Goal: Task Accomplishment & Management: Use online tool/utility

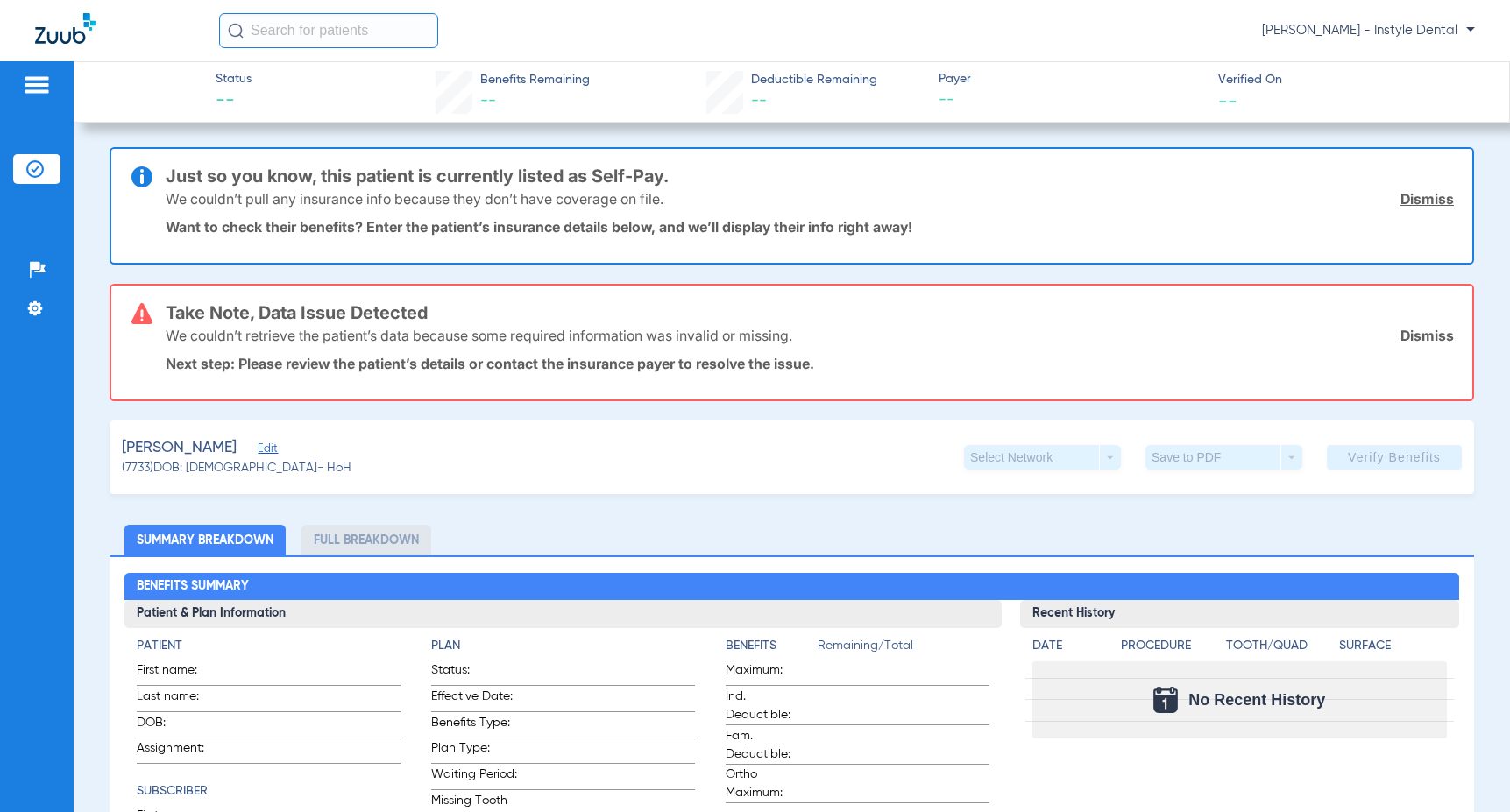
click at [1411, 339] on link "Dismiss" at bounding box center [1427, 336] width 54 height 18
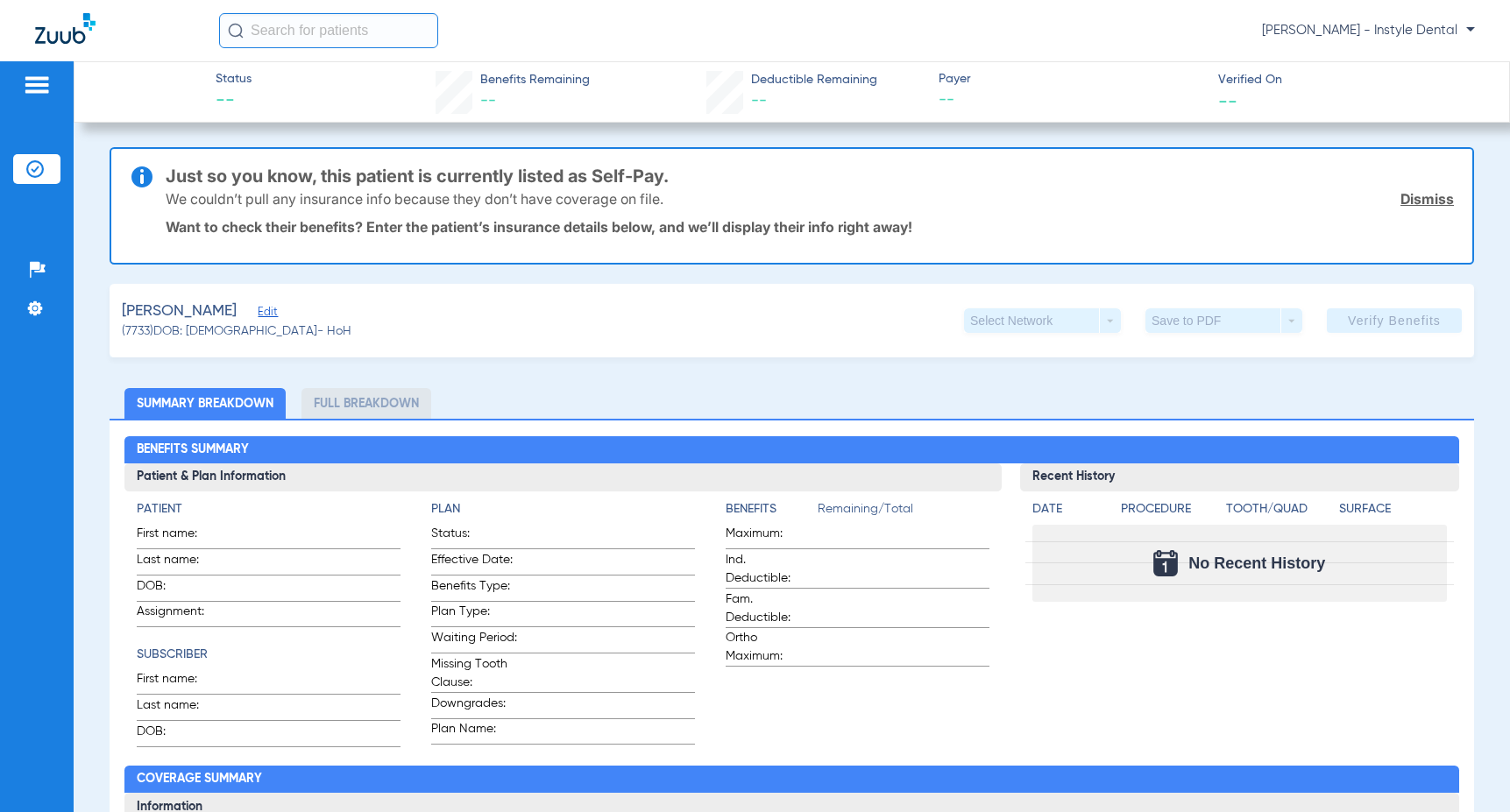
click at [1416, 196] on link "Dismiss" at bounding box center [1427, 200] width 54 height 18
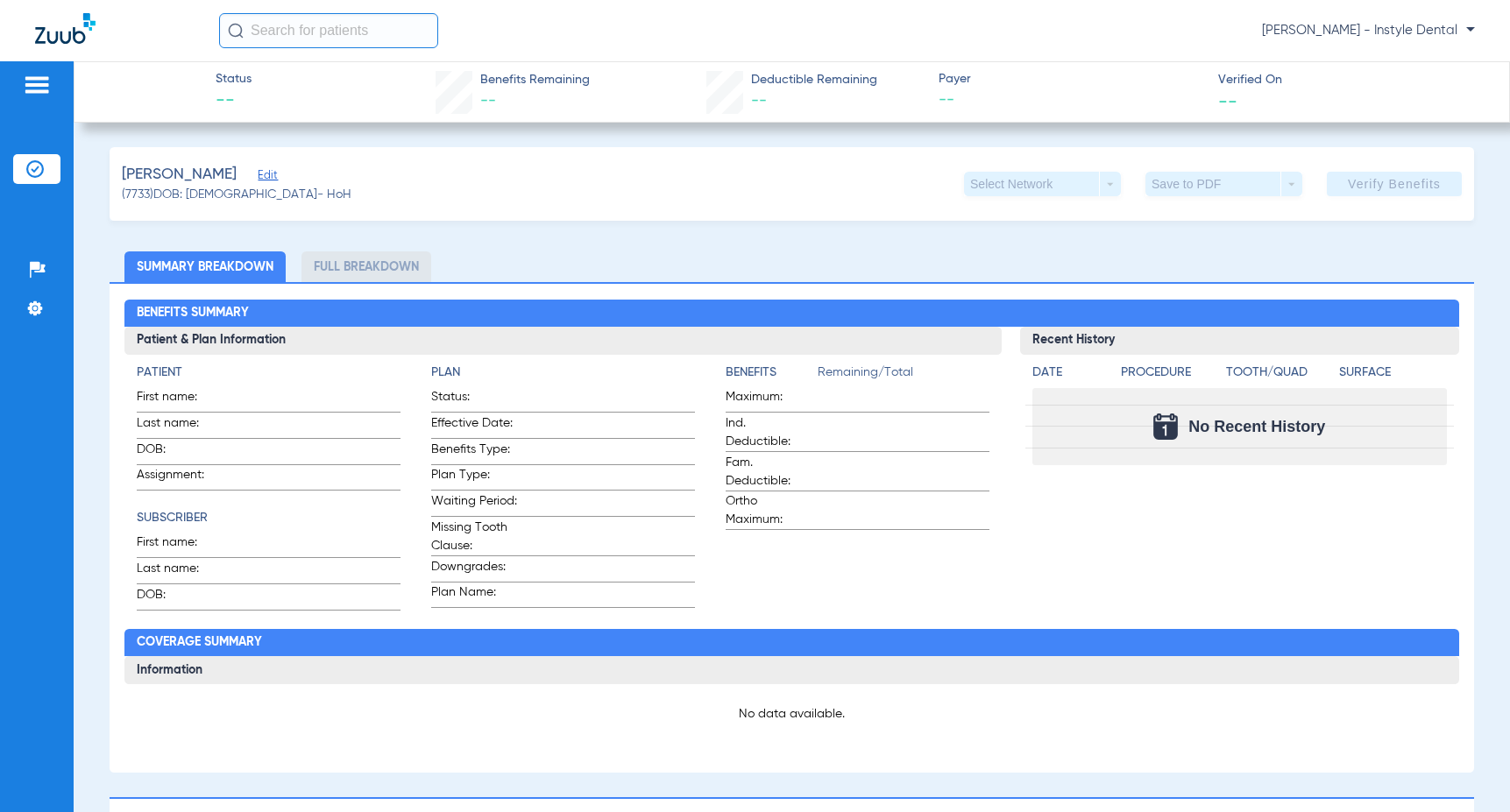
click at [273, 176] on span "Edit" at bounding box center [265, 177] width 16 height 17
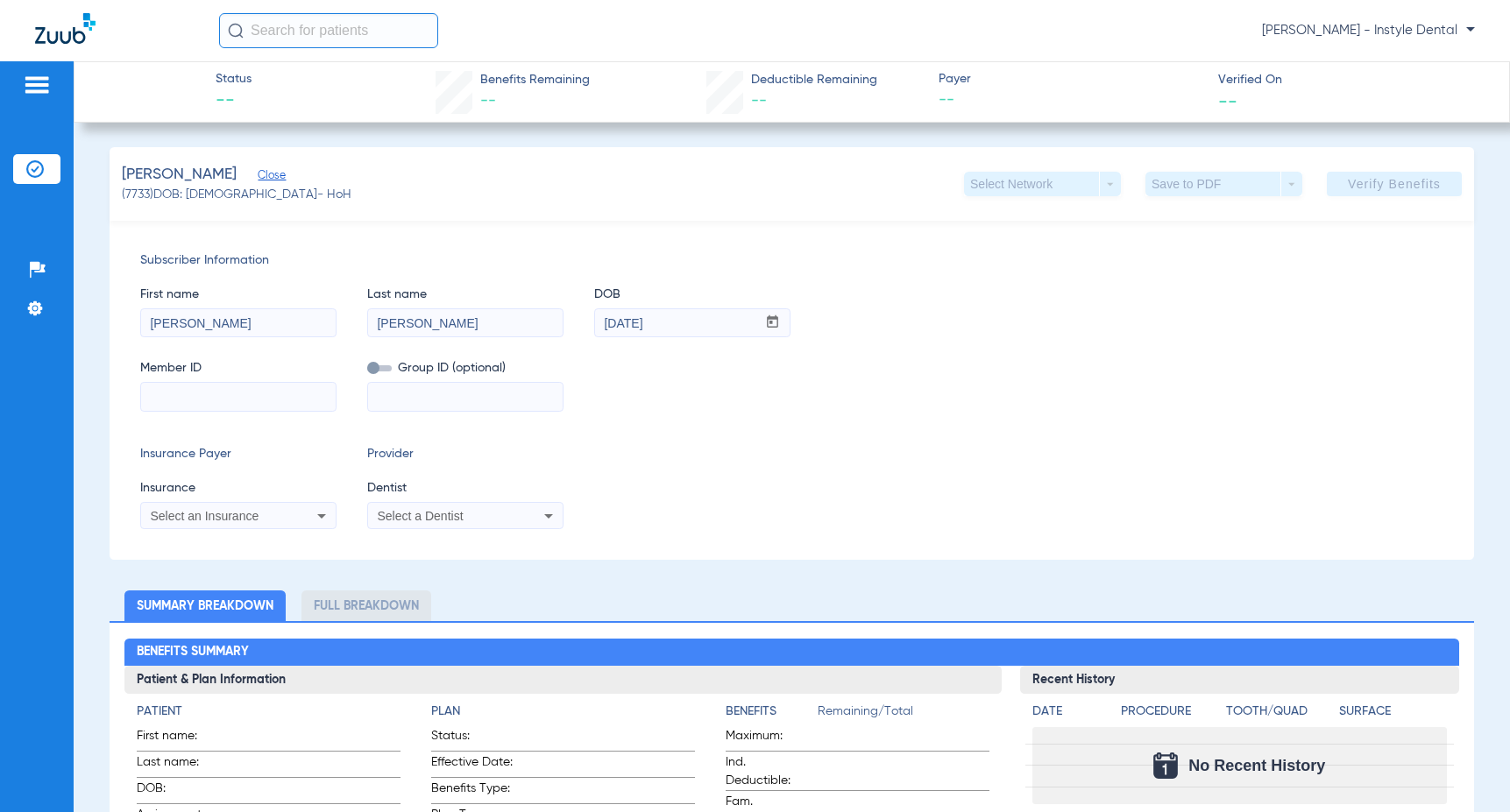
click at [169, 402] on input at bounding box center [238, 397] width 195 height 28
type input "815789059"
click at [550, 514] on icon at bounding box center [548, 516] width 21 height 21
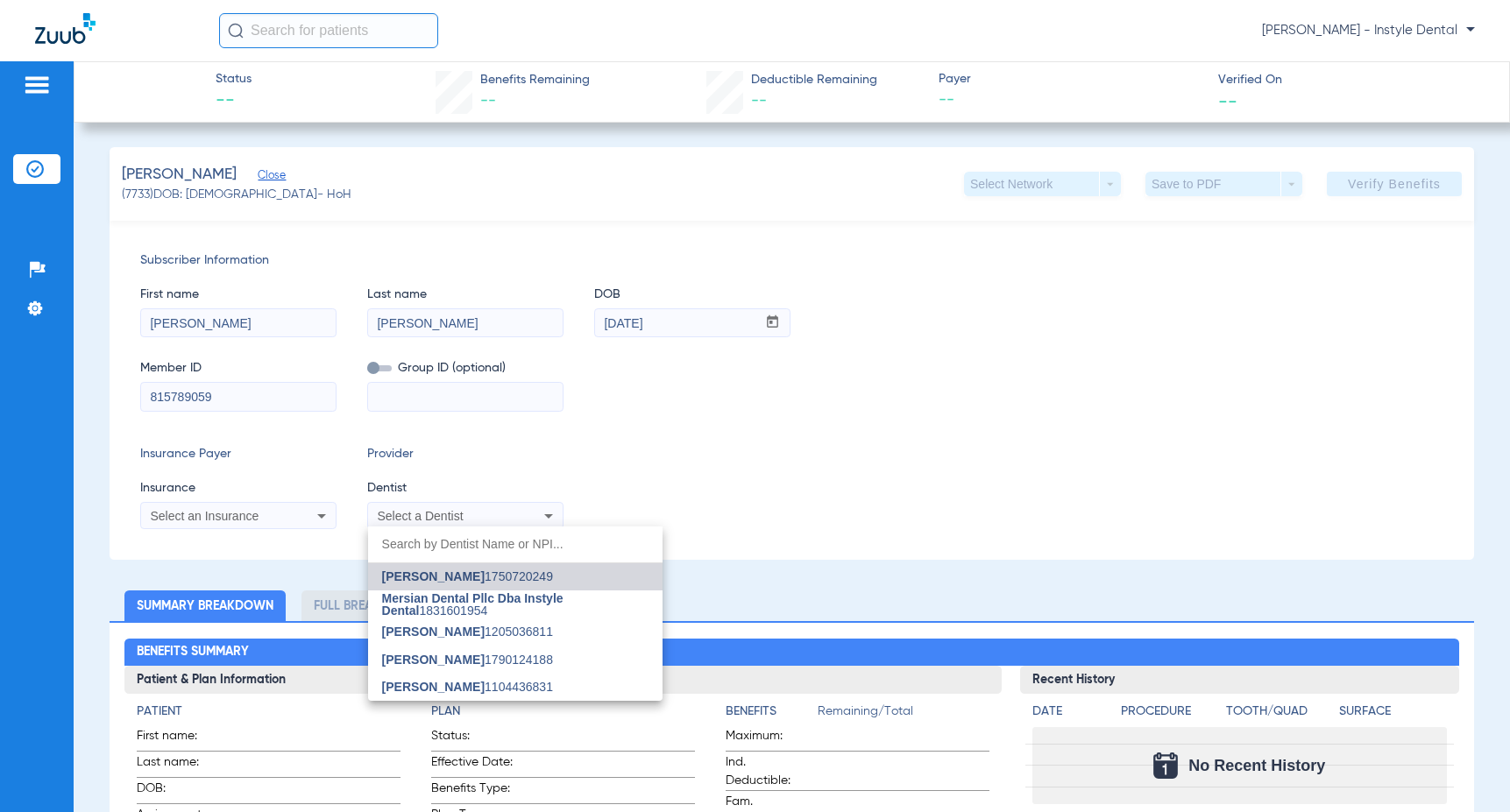
click at [470, 572] on span "Nazanin Ghahremani" at bounding box center [433, 577] width 103 height 14
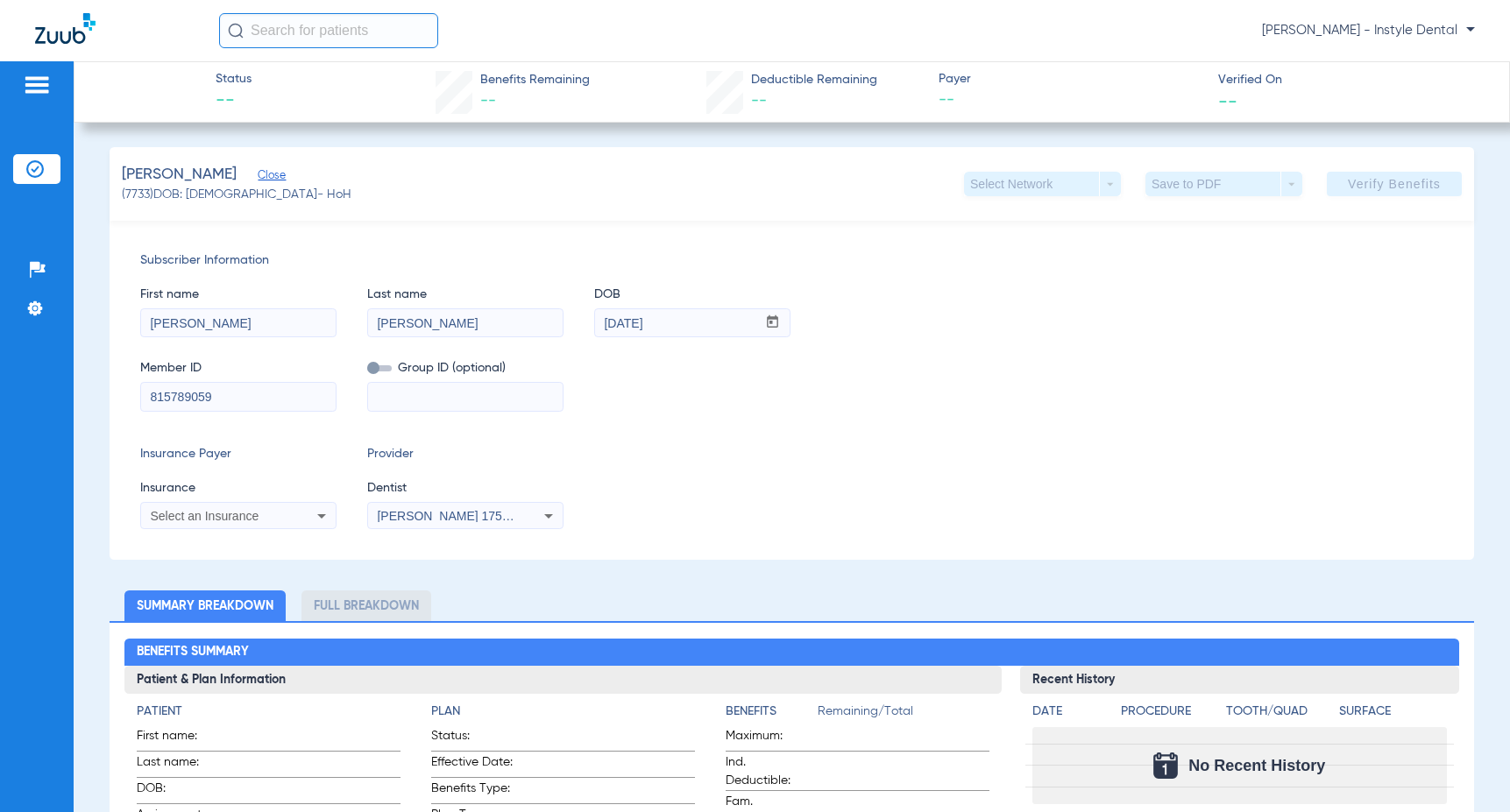
click at [315, 513] on icon at bounding box center [321, 516] width 21 height 21
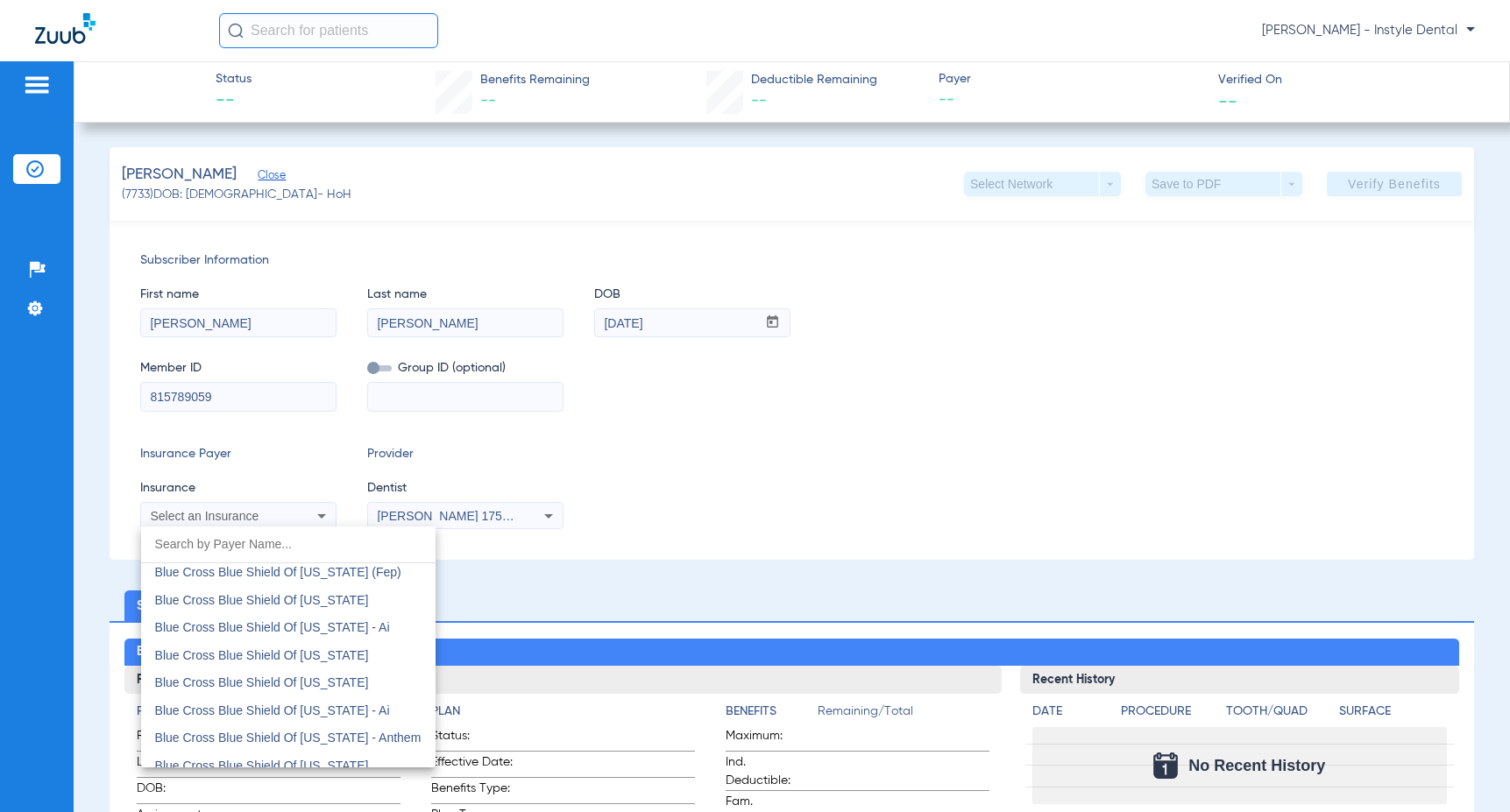
scroll to position [2102, 0]
click at [299, 652] on span "Blue Cross Blue Shield Of Texas" at bounding box center [261, 654] width 214 height 14
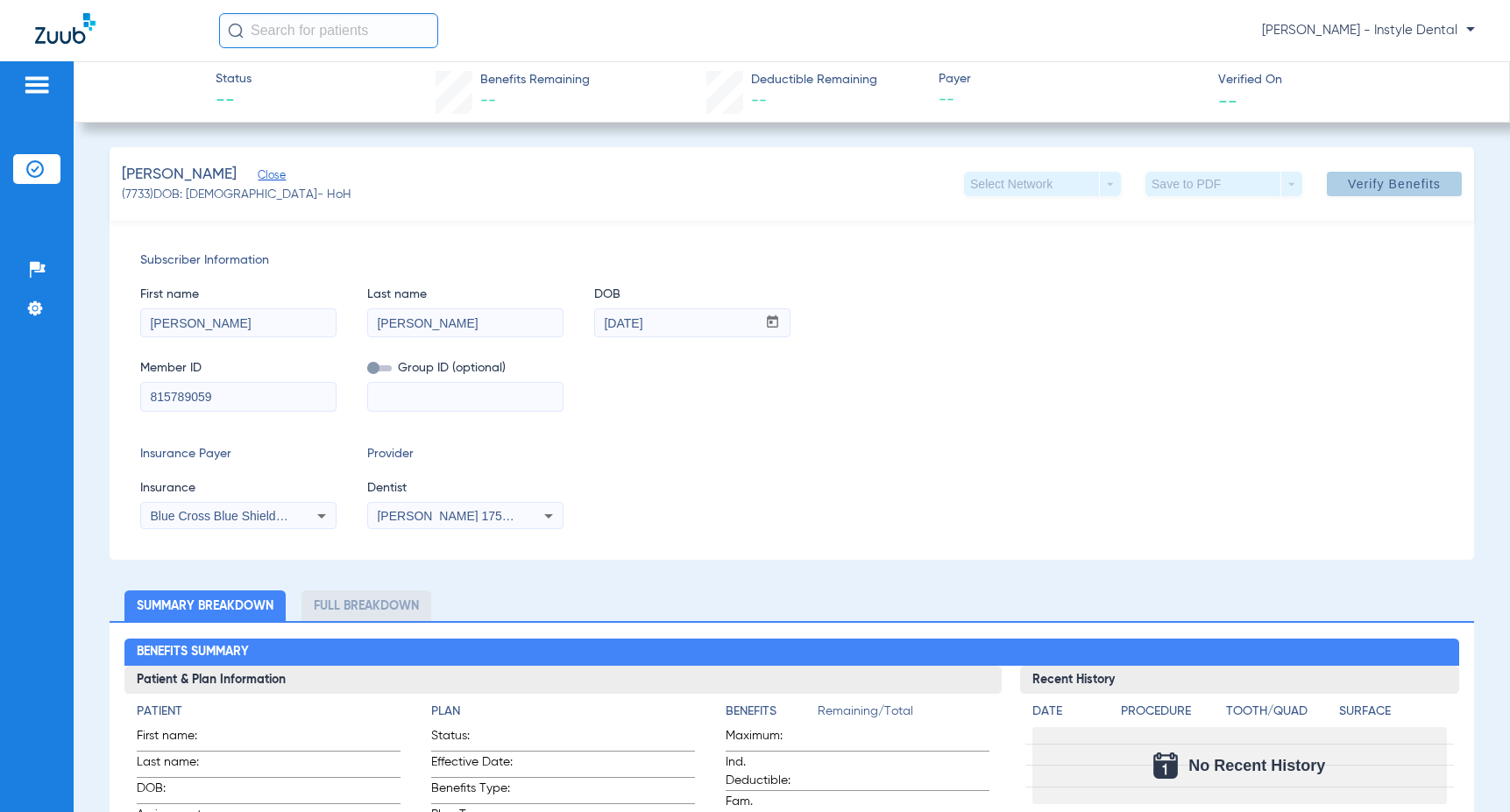
drag, startPoint x: 1373, startPoint y: 179, endPoint x: 1362, endPoint y: 179, distance: 11.0
click at [1364, 179] on span "Verify Benefits" at bounding box center [1393, 184] width 93 height 14
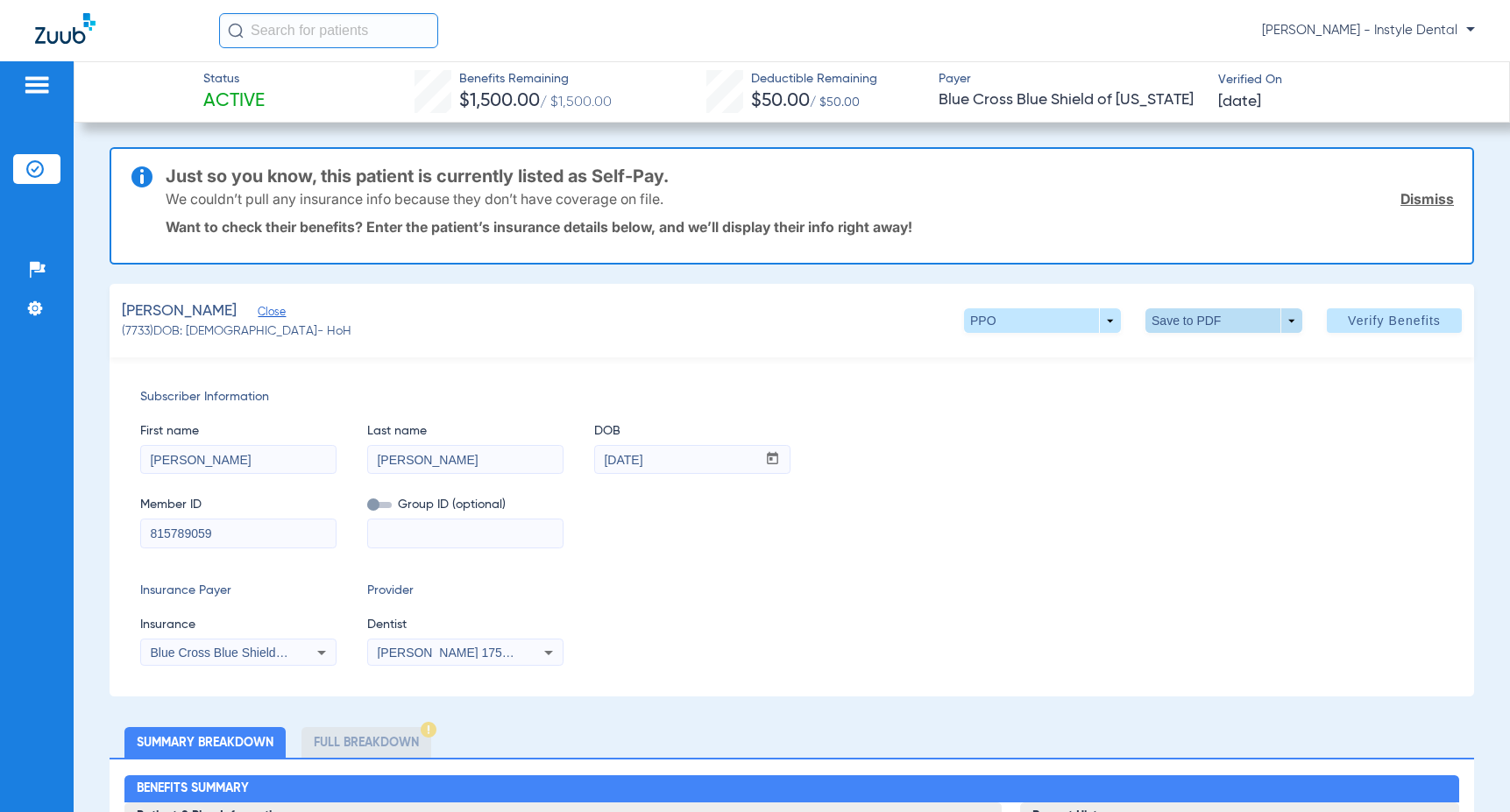
click at [1204, 318] on span at bounding box center [1225, 320] width 42 height 42
click at [1212, 359] on span "Save to PDF" at bounding box center [1216, 355] width 69 height 12
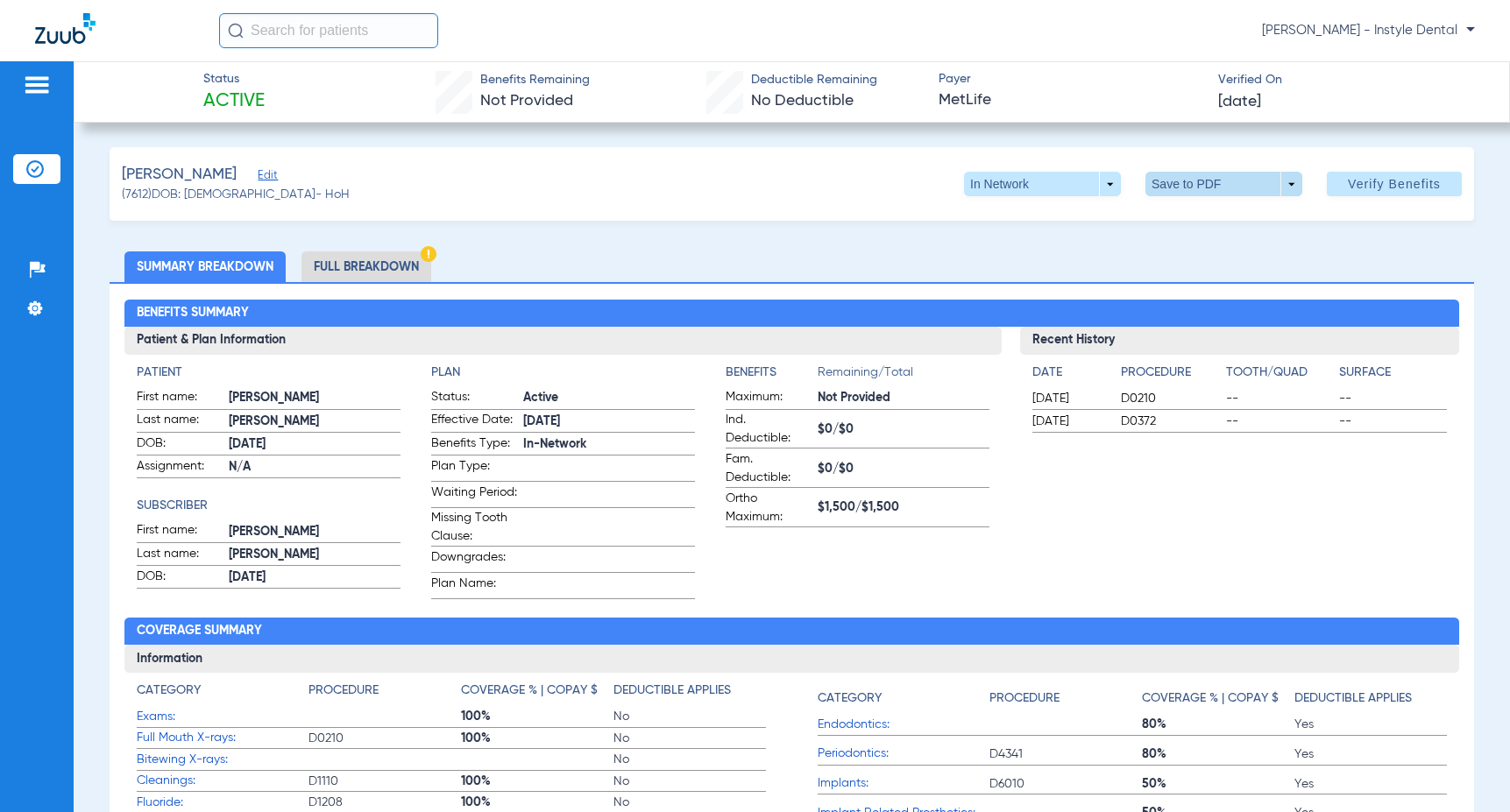
click at [1207, 184] on span at bounding box center [1225, 184] width 42 height 42
click at [1212, 223] on span "Save to PDF" at bounding box center [1216, 218] width 69 height 12
